Goal: Information Seeking & Learning: Learn about a topic

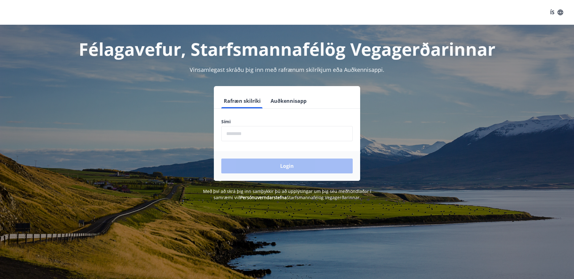
click at [241, 118] on form "Rafræn skilríki Auðkennisapp Sími ​ Login" at bounding box center [287, 137] width 146 height 87
click at [238, 133] on input "phone" at bounding box center [286, 133] width 131 height 15
click at [286, 166] on div "Login" at bounding box center [287, 166] width 146 height 30
click at [259, 135] on input "phone" at bounding box center [286, 133] width 131 height 15
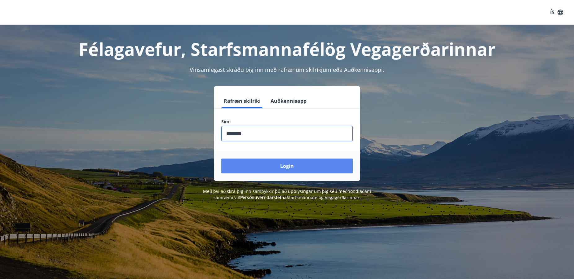
type input "********"
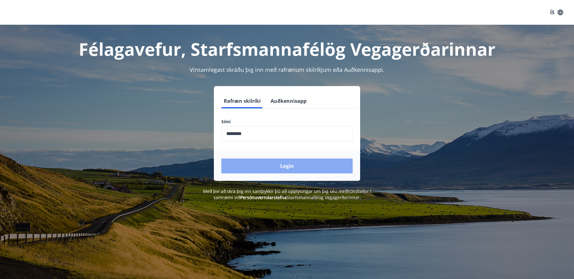
click at [282, 165] on button "Login" at bounding box center [286, 166] width 131 height 15
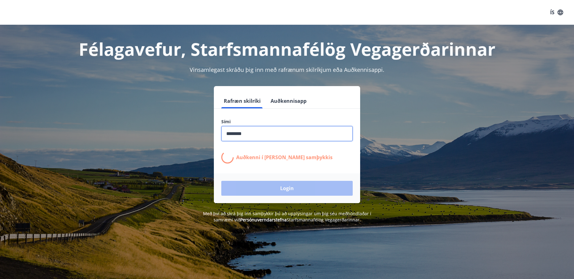
click at [268, 138] on input "phone" at bounding box center [286, 133] width 131 height 15
click at [284, 185] on div "Login" at bounding box center [287, 189] width 146 height 30
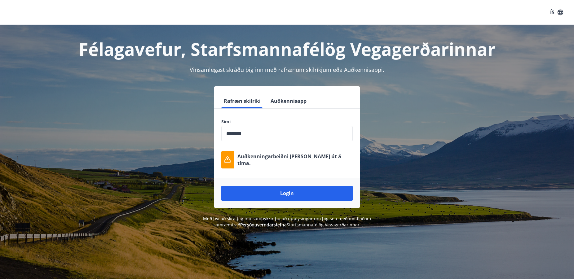
click at [263, 135] on input "phone" at bounding box center [286, 133] width 131 height 15
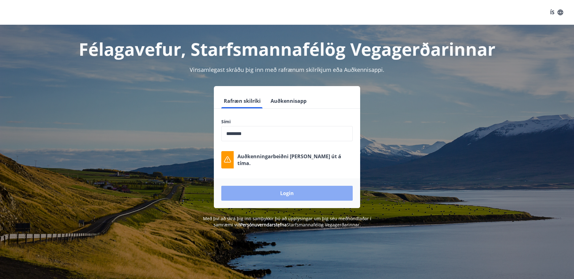
click at [287, 193] on button "Login" at bounding box center [286, 193] width 131 height 15
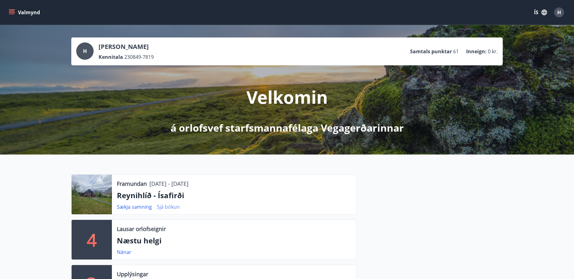
click at [166, 206] on link "Sjá bókun" at bounding box center [168, 207] width 23 height 7
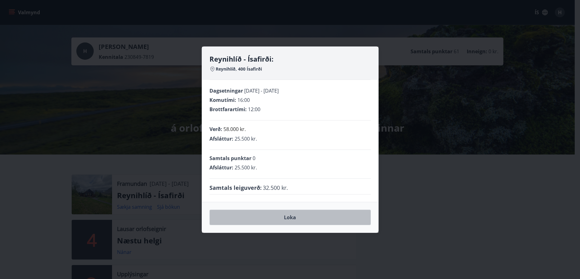
click at [284, 218] on button "Loka" at bounding box center [289, 218] width 161 height 16
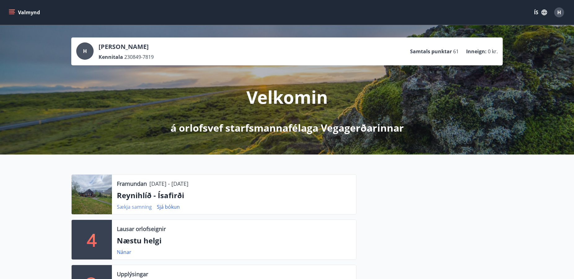
click at [135, 207] on link "Sækja samning" at bounding box center [134, 207] width 35 height 7
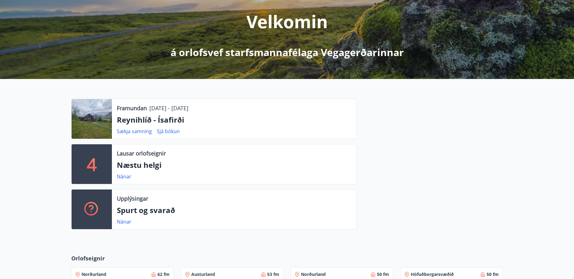
scroll to position [158, 0]
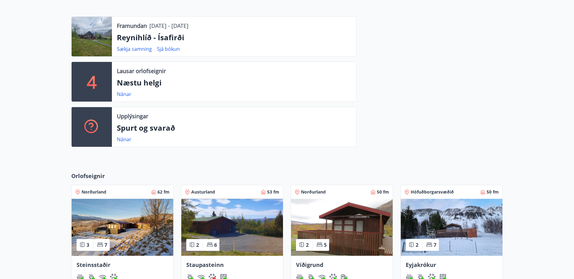
click at [89, 38] on div at bounding box center [92, 37] width 40 height 40
click at [90, 37] on div at bounding box center [92, 37] width 40 height 40
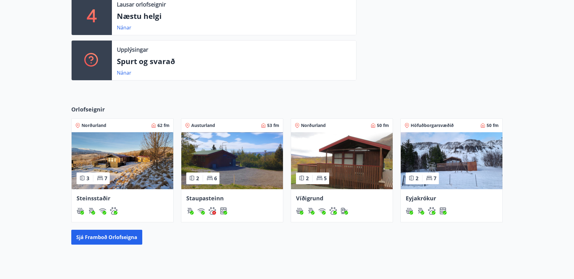
scroll to position [277, 0]
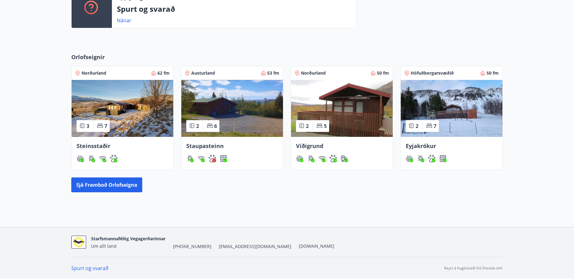
click at [124, 110] on img at bounding box center [123, 108] width 102 height 57
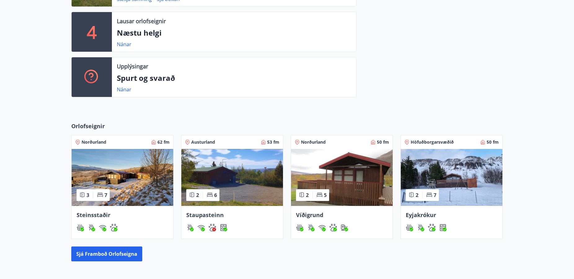
scroll to position [277, 0]
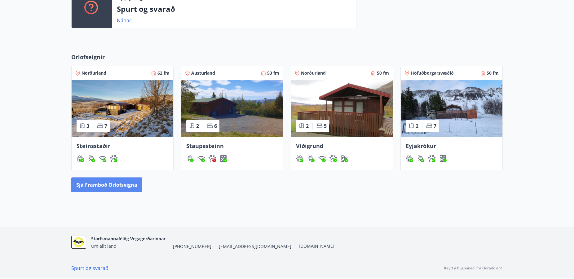
click at [103, 184] on button "Sjá framboð orlofseigna" at bounding box center [106, 185] width 71 height 15
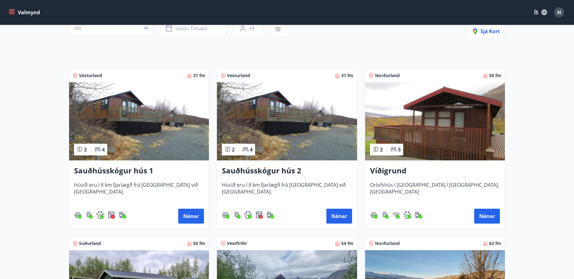
scroll to position [158, 0]
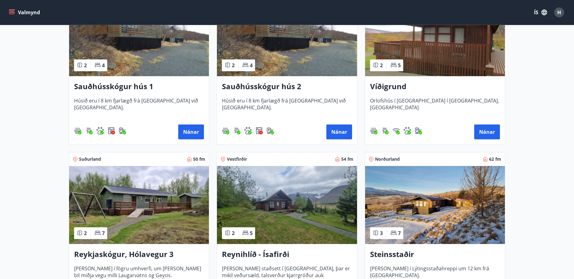
click at [278, 220] on img at bounding box center [287, 205] width 140 height 78
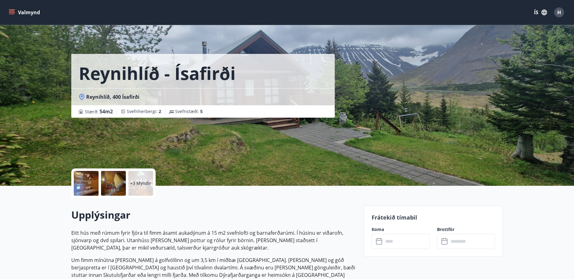
click at [299, 155] on div "Reynihlíð - Ísafirði Reynihlíð, 400 Ísafirði Stærð : 54 m2 Svefnherbergi : 2 Sv…" at bounding box center [215, 93] width 288 height 186
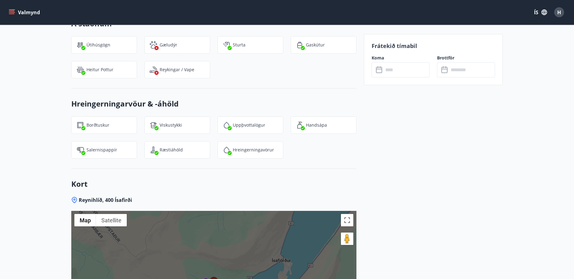
scroll to position [858, 0]
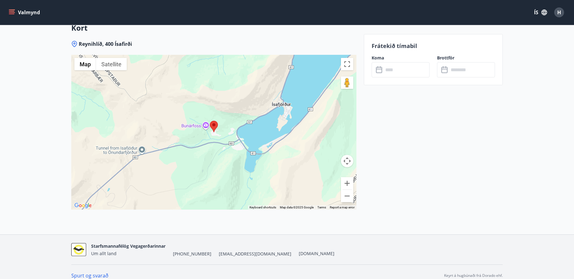
click at [218, 141] on div at bounding box center [213, 132] width 285 height 155
click at [347, 58] on button "Toggle fullscreen view" at bounding box center [347, 64] width 12 height 12
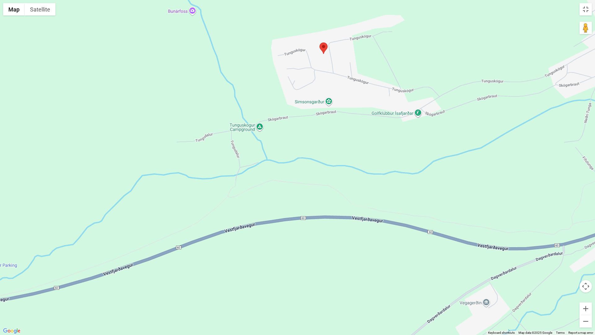
drag, startPoint x: 341, startPoint y: 129, endPoint x: 340, endPoint y: 136, distance: 6.9
click at [340, 136] on div at bounding box center [297, 167] width 595 height 335
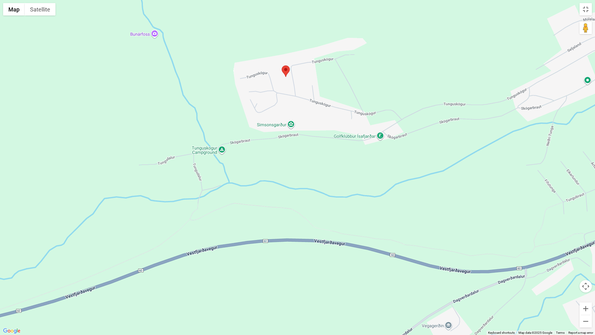
drag, startPoint x: 340, startPoint y: 136, endPoint x: 302, endPoint y: 160, distance: 45.3
click at [302, 160] on div at bounding box center [297, 167] width 595 height 335
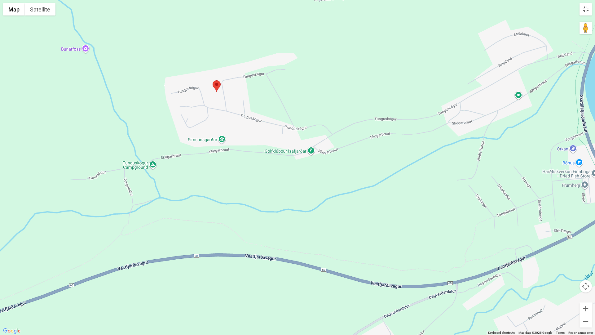
drag, startPoint x: 309, startPoint y: 153, endPoint x: 236, endPoint y: 170, distance: 74.0
click at [236, 170] on div at bounding box center [297, 167] width 595 height 335
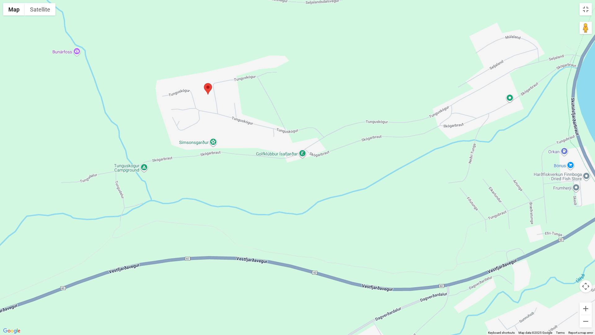
drag, startPoint x: 240, startPoint y: 166, endPoint x: 233, endPoint y: 169, distance: 7.0
click at [233, 169] on div at bounding box center [297, 167] width 595 height 335
click at [579, 11] on button "Toggle fullscreen view" at bounding box center [586, 9] width 12 height 12
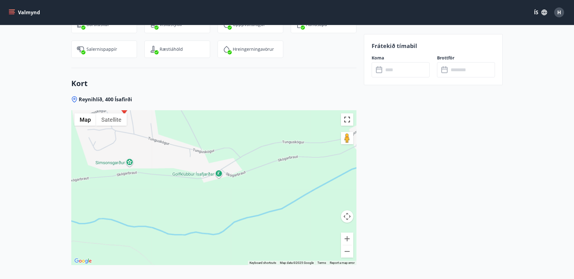
click at [346, 113] on button "Toggle fullscreen view" at bounding box center [347, 119] width 12 height 12
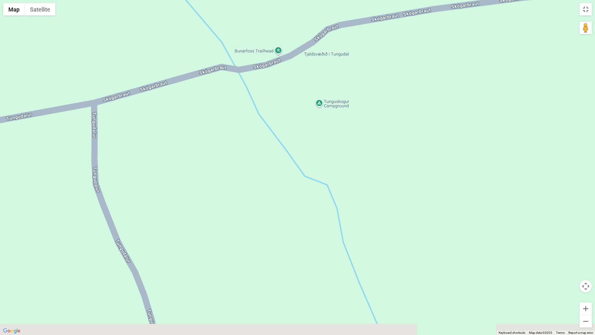
drag, startPoint x: 98, startPoint y: 204, endPoint x: 168, endPoint y: 118, distance: 111.7
click at [169, 118] on div at bounding box center [297, 167] width 595 height 335
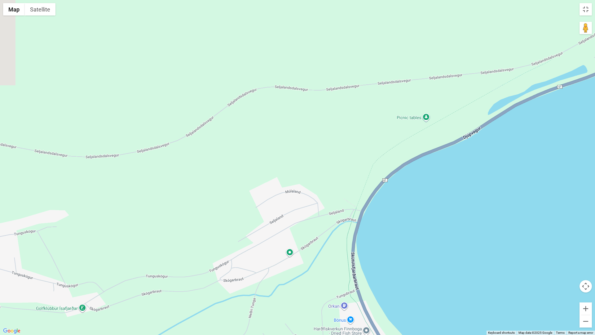
drag, startPoint x: 374, startPoint y: 75, endPoint x: 457, endPoint y: 108, distance: 88.8
click at [467, 109] on div at bounding box center [297, 167] width 595 height 335
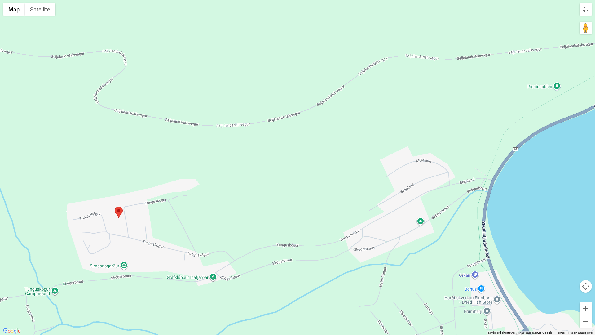
drag, startPoint x: 353, startPoint y: 139, endPoint x: 375, endPoint y: 135, distance: 21.4
click at [418, 124] on div at bounding box center [297, 167] width 595 height 335
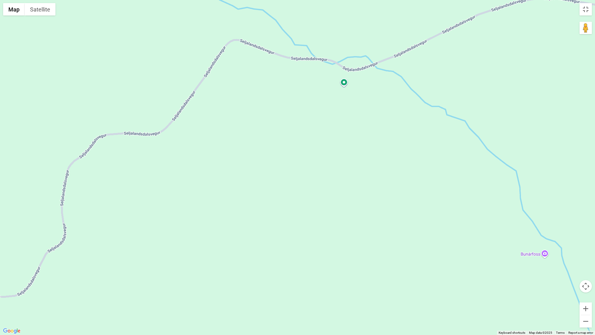
drag, startPoint x: 155, startPoint y: 122, endPoint x: 356, endPoint y: 98, distance: 202.4
click at [356, 98] on div at bounding box center [297, 167] width 595 height 335
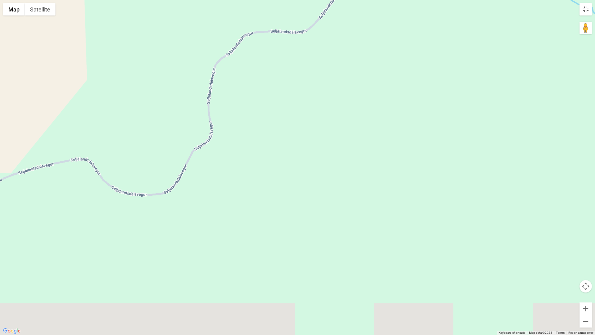
drag, startPoint x: 190, startPoint y: 179, endPoint x: 307, endPoint y: 102, distance: 140.8
click at [324, 85] on div at bounding box center [297, 167] width 595 height 335
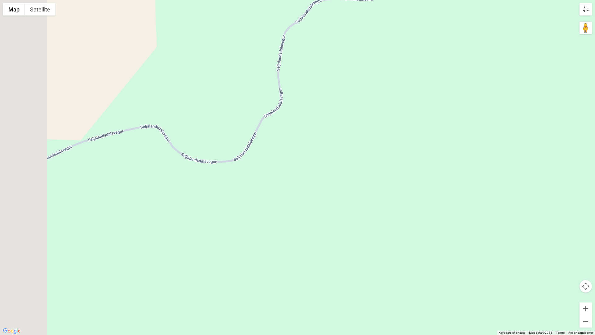
drag, startPoint x: 199, startPoint y: 175, endPoint x: 338, endPoint y: 94, distance: 161.1
click at [338, 94] on div at bounding box center [297, 167] width 595 height 335
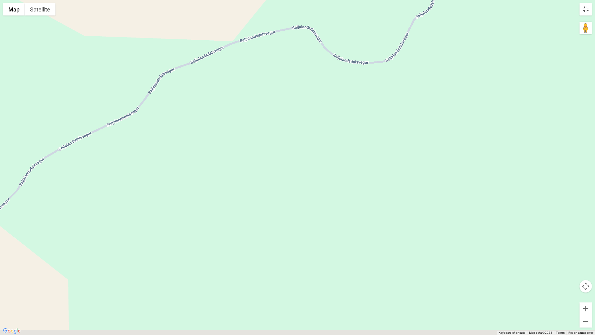
drag, startPoint x: 189, startPoint y: 128, endPoint x: 296, endPoint y: 87, distance: 114.7
click at [312, 71] on div at bounding box center [297, 167] width 595 height 335
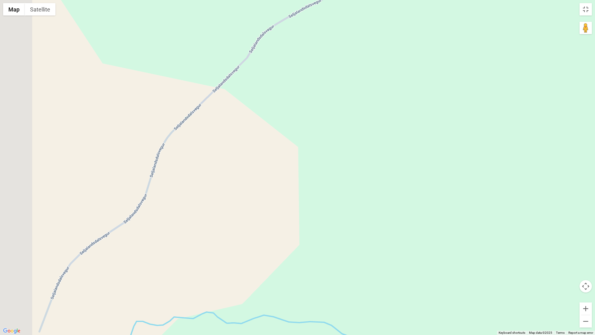
drag, startPoint x: 214, startPoint y: 127, endPoint x: 304, endPoint y: 48, distance: 119.8
click at [304, 49] on div at bounding box center [297, 167] width 595 height 335
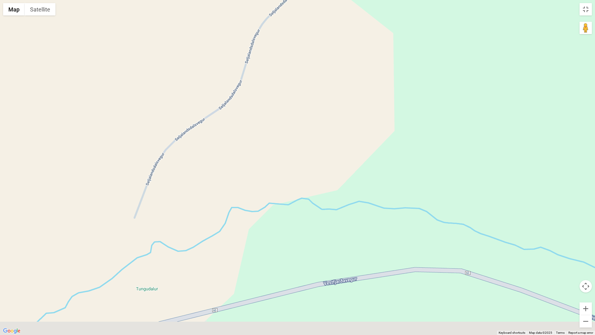
drag, startPoint x: 224, startPoint y: 134, endPoint x: 281, endPoint y: 55, distance: 97.3
click at [281, 55] on div at bounding box center [297, 167] width 595 height 335
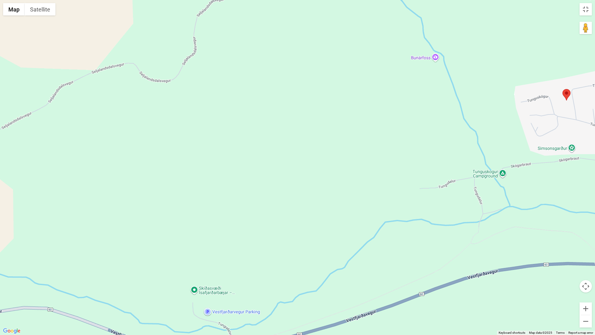
drag, startPoint x: 449, startPoint y: 186, endPoint x: 463, endPoint y: 164, distance: 26.3
click at [463, 164] on div at bounding box center [297, 167] width 595 height 335
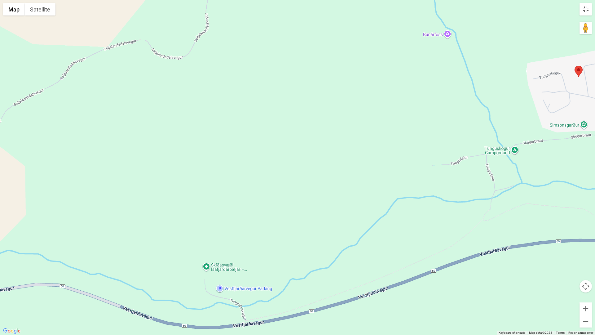
drag, startPoint x: 445, startPoint y: 189, endPoint x: 454, endPoint y: 162, distance: 28.9
click at [457, 164] on div at bounding box center [297, 167] width 595 height 335
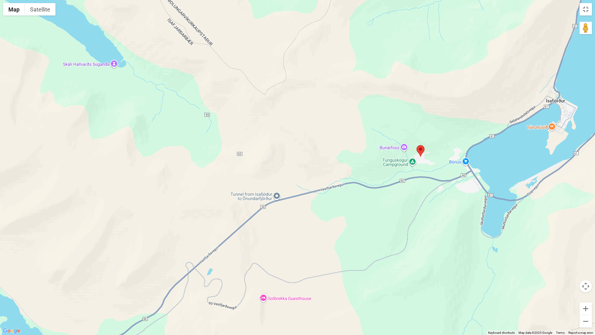
drag, startPoint x: 363, startPoint y: 144, endPoint x: 343, endPoint y: 161, distance: 25.8
click at [343, 161] on div at bounding box center [297, 167] width 595 height 335
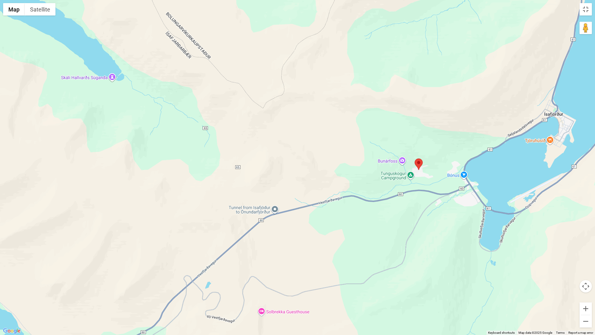
drag, startPoint x: 339, startPoint y: 129, endPoint x: 337, endPoint y: 143, distance: 13.8
click at [337, 143] on div at bounding box center [297, 167] width 595 height 335
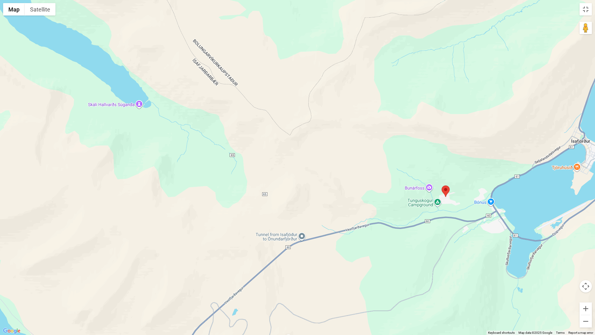
drag, startPoint x: 225, startPoint y: 80, endPoint x: 255, endPoint y: 81, distance: 30.4
click at [255, 82] on div at bounding box center [297, 167] width 595 height 335
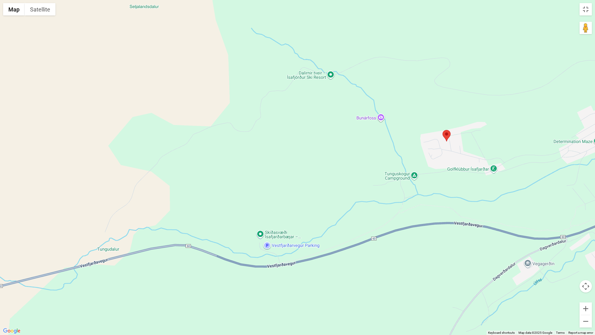
drag, startPoint x: 514, startPoint y: 186, endPoint x: 402, endPoint y: 216, distance: 115.7
click at [400, 216] on div at bounding box center [297, 167] width 595 height 335
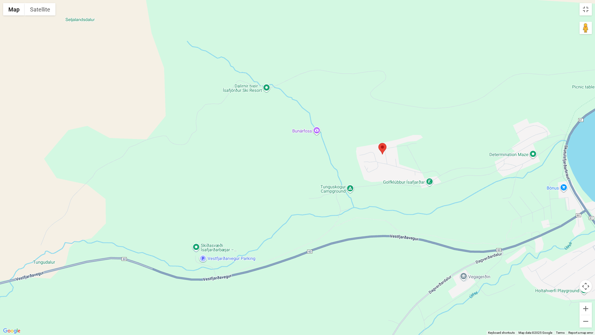
drag, startPoint x: 473, startPoint y: 196, endPoint x: 423, endPoint y: 206, distance: 51.1
click at [423, 206] on div at bounding box center [297, 167] width 595 height 335
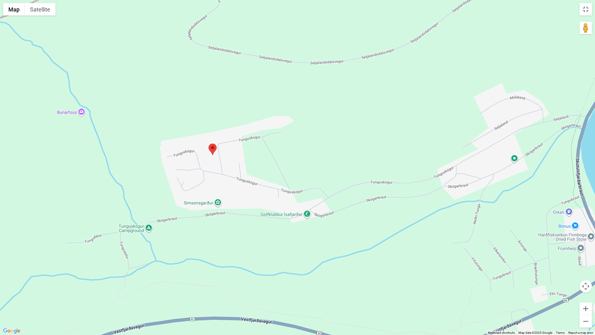
drag, startPoint x: 514, startPoint y: 109, endPoint x: 486, endPoint y: 172, distance: 69.3
click at [486, 172] on div at bounding box center [297, 167] width 595 height 335
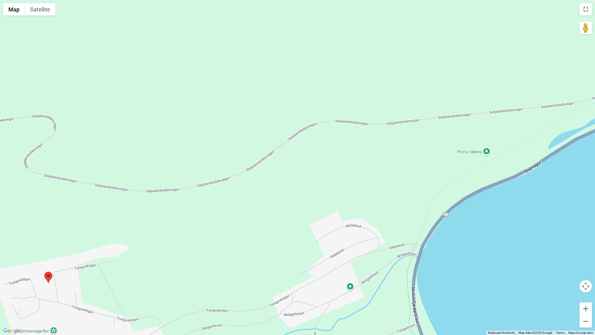
drag, startPoint x: 509, startPoint y: 121, endPoint x: 386, endPoint y: 169, distance: 132.4
click at [376, 177] on div at bounding box center [297, 167] width 595 height 335
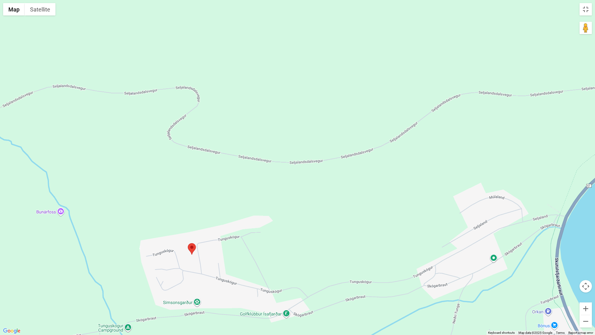
drag, startPoint x: 371, startPoint y: 178, endPoint x: 421, endPoint y: 142, distance: 61.4
click at [499, 146] on div at bounding box center [297, 167] width 595 height 335
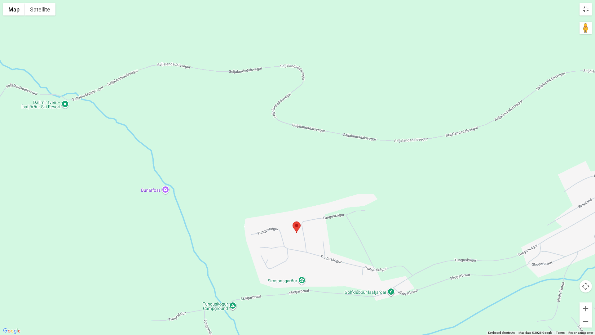
drag, startPoint x: 180, startPoint y: 96, endPoint x: 234, endPoint y: 86, distance: 54.9
click at [273, 79] on div at bounding box center [297, 167] width 595 height 335
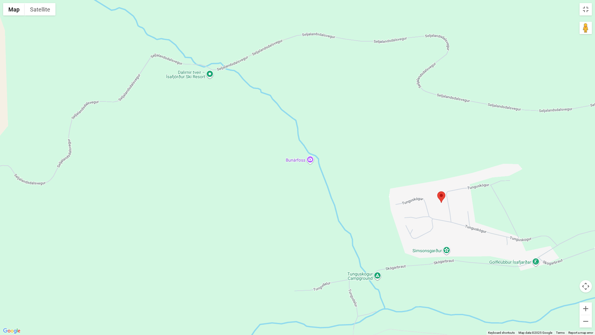
drag, startPoint x: 86, startPoint y: 99, endPoint x: 223, endPoint y: 71, distance: 140.1
click at [223, 71] on div at bounding box center [297, 167] width 595 height 335
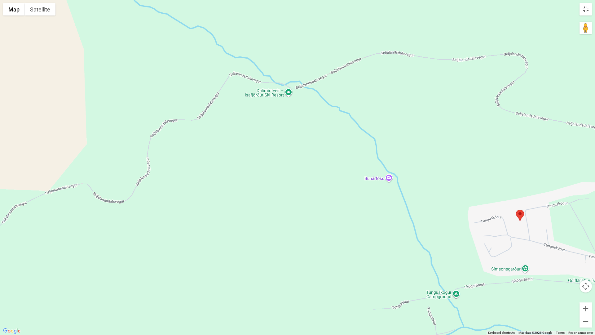
drag, startPoint x: 227, startPoint y: 78, endPoint x: 297, endPoint y: 114, distance: 79.0
click at [297, 115] on div at bounding box center [297, 167] width 595 height 335
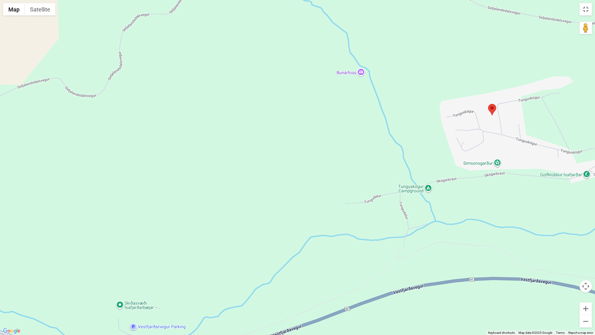
drag, startPoint x: 398, startPoint y: 224, endPoint x: 328, endPoint y: 104, distance: 138.8
click at [332, 103] on div at bounding box center [297, 167] width 595 height 335
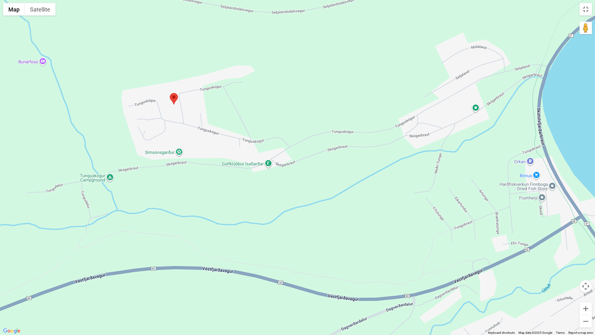
drag, startPoint x: 440, startPoint y: 125, endPoint x: 162, endPoint y: 115, distance: 278.6
click at [162, 115] on div at bounding box center [297, 167] width 595 height 335
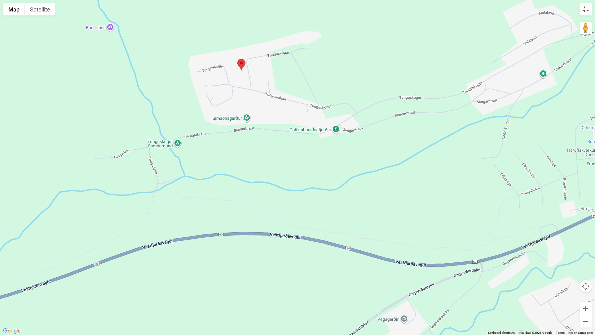
drag, startPoint x: 237, startPoint y: 84, endPoint x: 355, endPoint y: 79, distance: 118.5
click at [355, 79] on div at bounding box center [297, 167] width 595 height 335
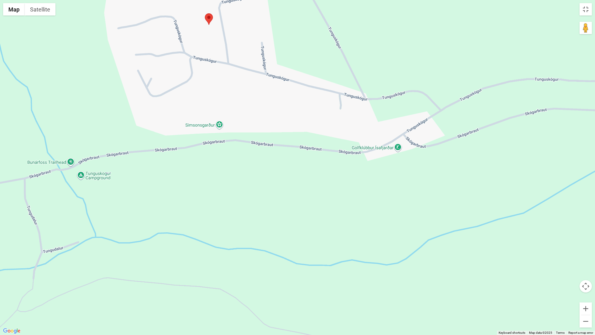
drag, startPoint x: 344, startPoint y: 108, endPoint x: 415, endPoint y: 106, distance: 71.7
click at [415, 106] on div at bounding box center [297, 167] width 595 height 335
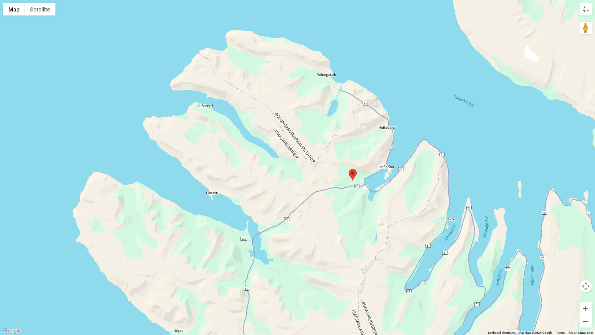
drag, startPoint x: 336, startPoint y: 65, endPoint x: 333, endPoint y: 100, distance: 34.9
click at [333, 100] on div at bounding box center [297, 167] width 595 height 335
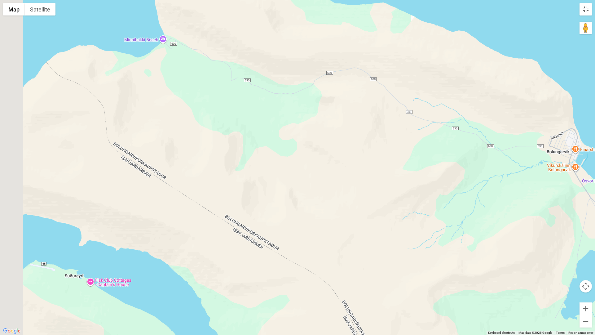
drag, startPoint x: 203, startPoint y: 50, endPoint x: 253, endPoint y: 100, distance: 70.6
click at [299, 129] on div at bounding box center [297, 167] width 595 height 335
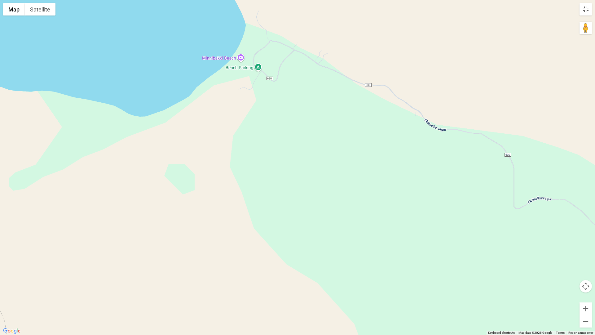
drag, startPoint x: 161, startPoint y: 69, endPoint x: 215, endPoint y: 129, distance: 80.6
click at [215, 129] on div at bounding box center [297, 167] width 595 height 335
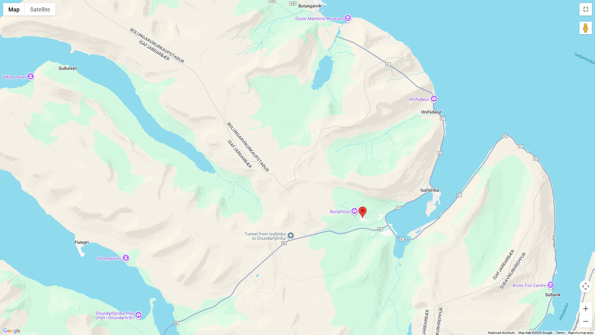
drag, startPoint x: 328, startPoint y: 113, endPoint x: 336, endPoint y: 60, distance: 53.4
click at [336, 60] on div at bounding box center [297, 167] width 595 height 335
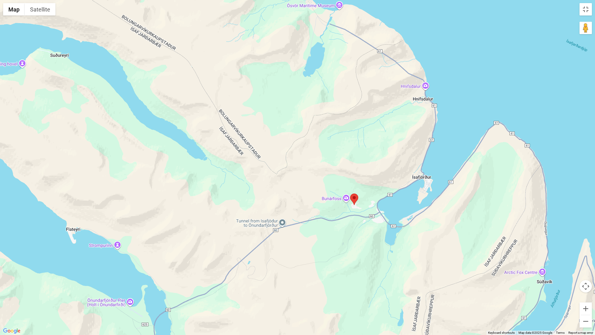
drag, startPoint x: 369, startPoint y: 94, endPoint x: 354, endPoint y: 70, distance: 28.0
click at [354, 70] on div at bounding box center [297, 167] width 595 height 335
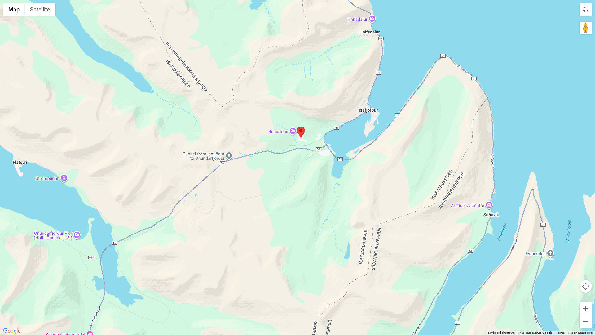
drag, startPoint x: 322, startPoint y: 146, endPoint x: 311, endPoint y: 107, distance: 40.3
click at [311, 107] on div at bounding box center [297, 167] width 595 height 335
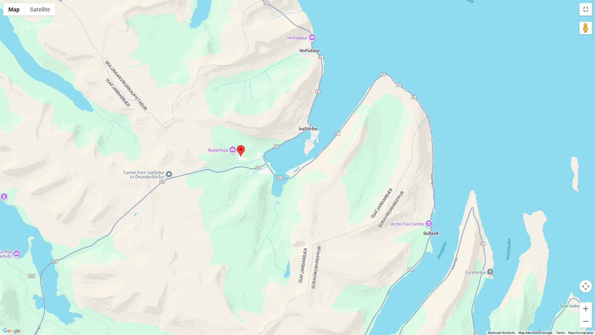
drag, startPoint x: 328, startPoint y: 113, endPoint x: 266, endPoint y: 126, distance: 62.9
click at [266, 126] on div at bounding box center [297, 167] width 595 height 335
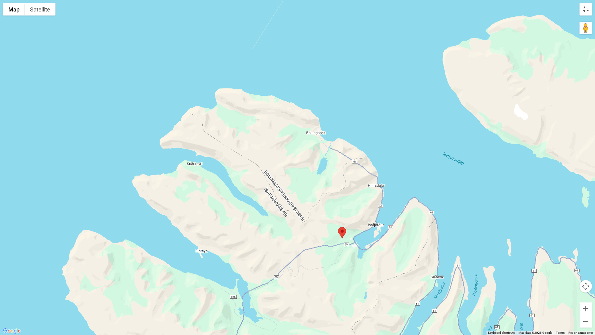
drag, startPoint x: 368, startPoint y: 84, endPoint x: 350, endPoint y: 146, distance: 64.7
click at [348, 150] on div at bounding box center [297, 167] width 595 height 335
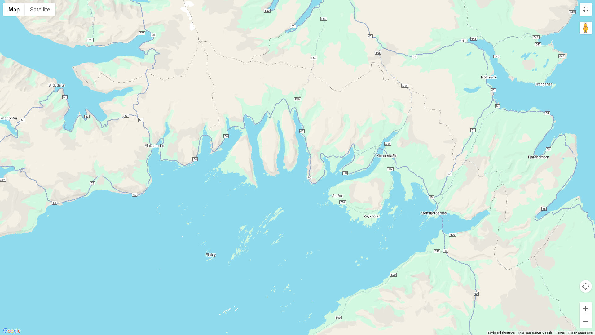
drag, startPoint x: 399, startPoint y: 47, endPoint x: 397, endPoint y: 152, distance: 105.1
click at [397, 152] on div at bounding box center [297, 167] width 595 height 335
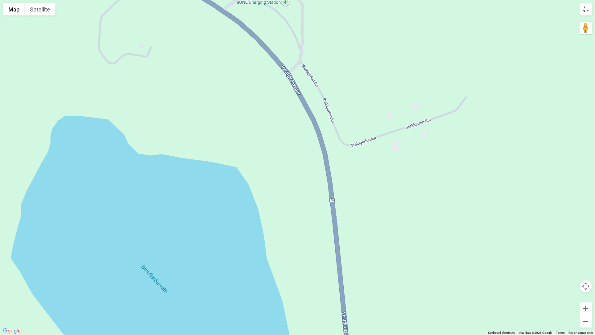
drag, startPoint x: 348, startPoint y: 111, endPoint x: 352, endPoint y: 170, distance: 59.3
click at [352, 170] on div at bounding box center [297, 167] width 595 height 335
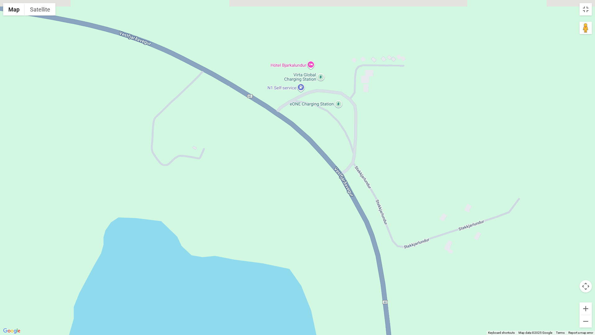
drag, startPoint x: 318, startPoint y: 112, endPoint x: 369, endPoint y: 204, distance: 105.2
click at [371, 211] on div at bounding box center [297, 167] width 595 height 335
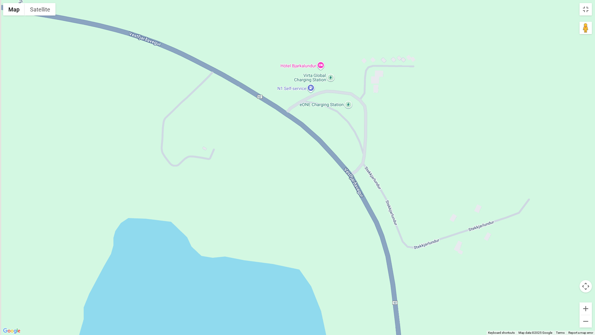
drag, startPoint x: 306, startPoint y: 134, endPoint x: 318, endPoint y: 136, distance: 11.4
click at [318, 136] on div at bounding box center [297, 167] width 595 height 335
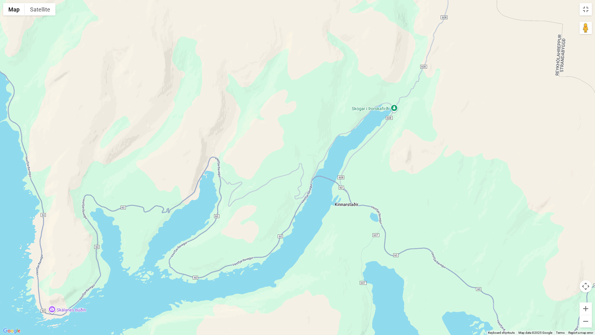
drag, startPoint x: 367, startPoint y: 217, endPoint x: 378, endPoint y: 163, distance: 55.2
click at [378, 163] on div at bounding box center [297, 167] width 595 height 335
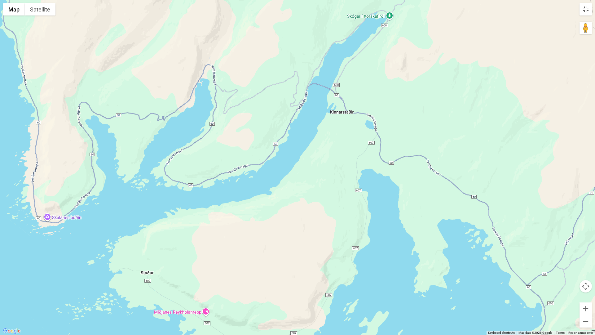
drag, startPoint x: 385, startPoint y: 196, endPoint x: 370, endPoint y: 154, distance: 44.9
click at [369, 155] on div at bounding box center [297, 167] width 595 height 335
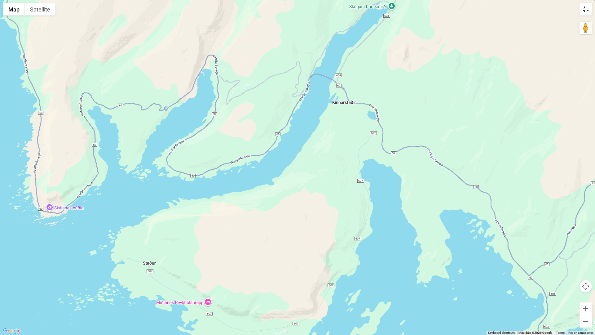
click at [579, 11] on button "Toggle fullscreen view" at bounding box center [586, 9] width 12 height 12
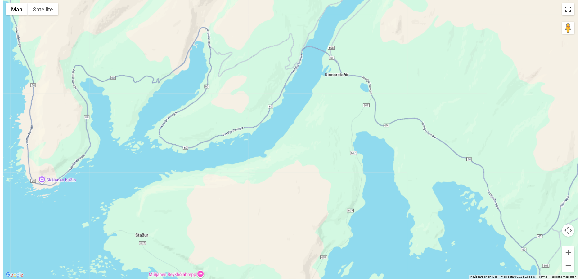
scroll to position [67, 0]
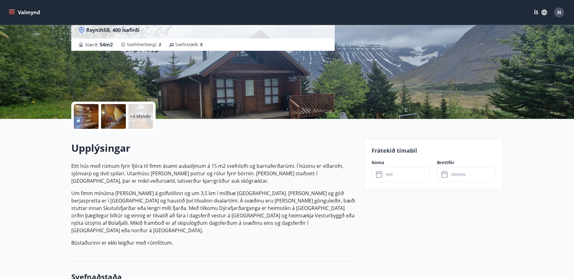
click at [140, 116] on p "+3 Myndir" at bounding box center [140, 116] width 21 height 6
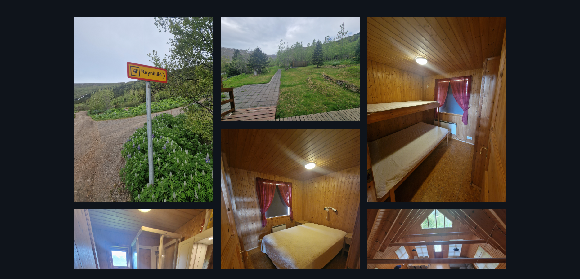
scroll to position [0, 0]
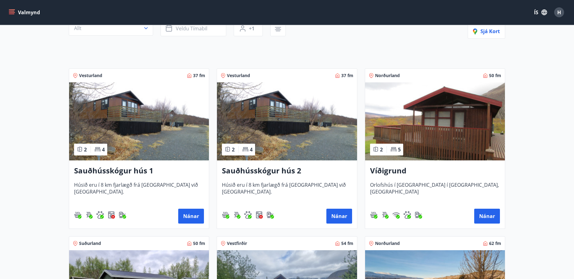
scroll to position [158, 0]
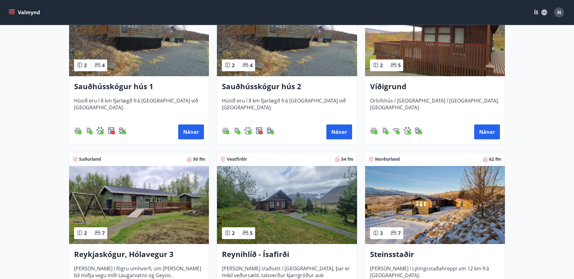
click at [257, 216] on img at bounding box center [287, 205] width 140 height 78
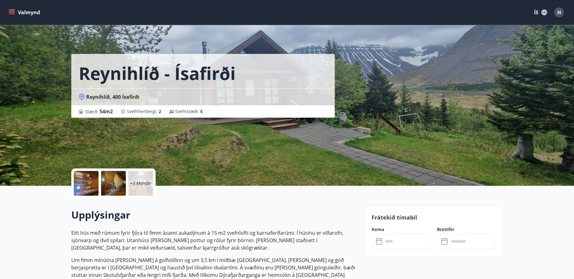
click at [320, 44] on div "Reynihlíð - Ísafirði Reynihlíð, 400 Ísafirði Stærð : 54 m2 Svefnherbergi : 2 Sv…" at bounding box center [215, 59] width 288 height 118
